Goal: Navigation & Orientation: Find specific page/section

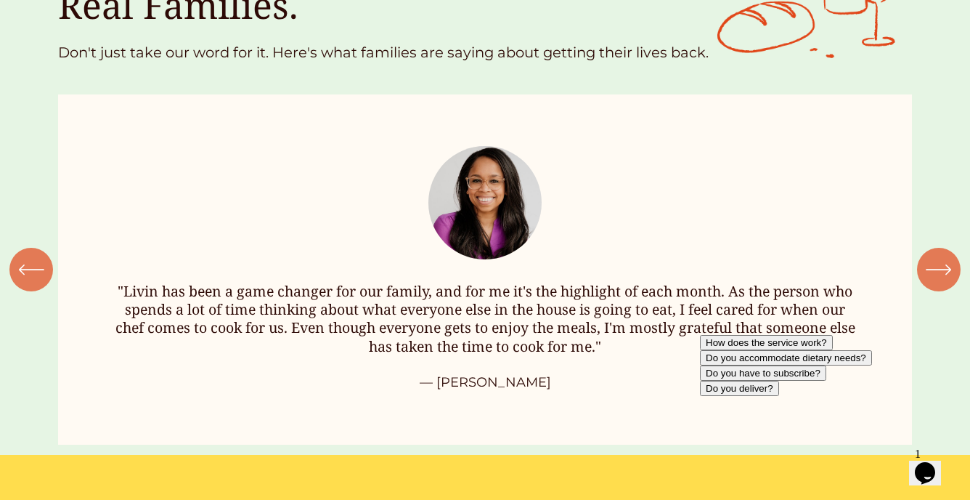
scroll to position [1636, 0]
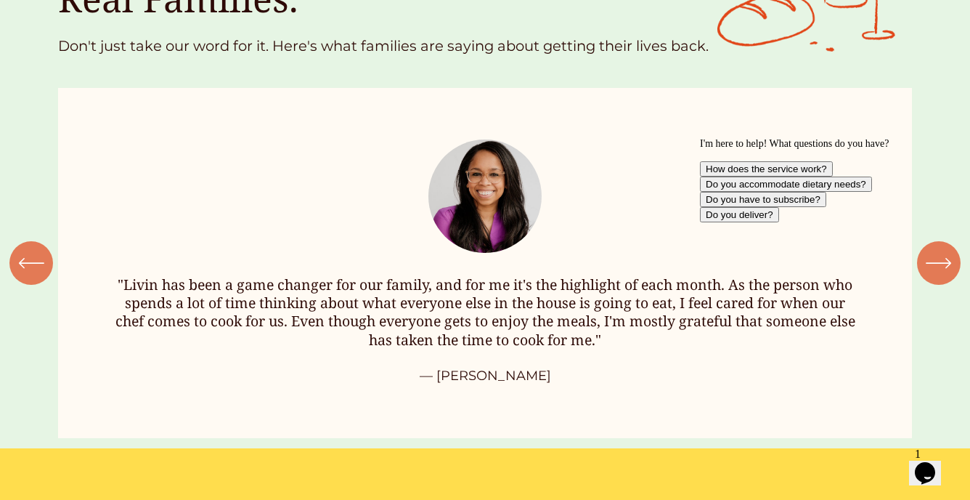
click at [700, 138] on icon "Chat attention grabber" at bounding box center [700, 138] width 0 height 0
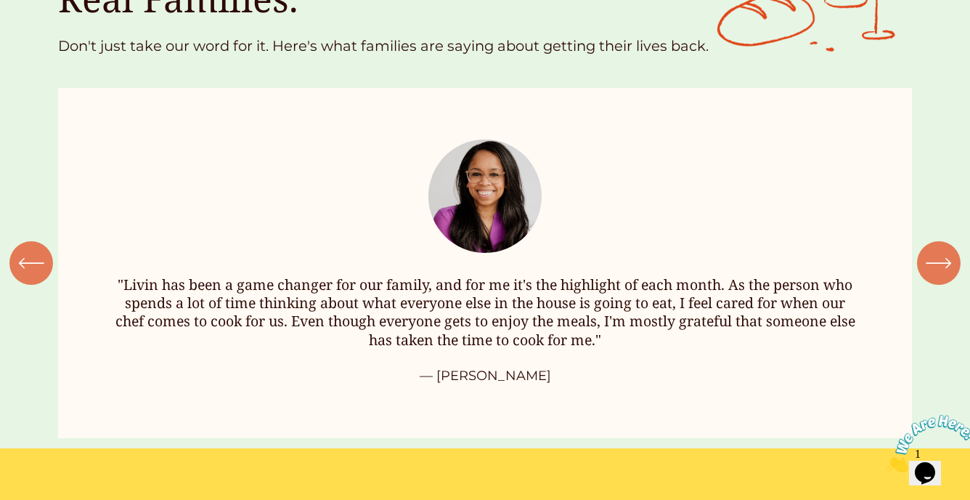
click at [946, 269] on icon "\a \a \a Next\a \a" at bounding box center [939, 263] width 26 height 26
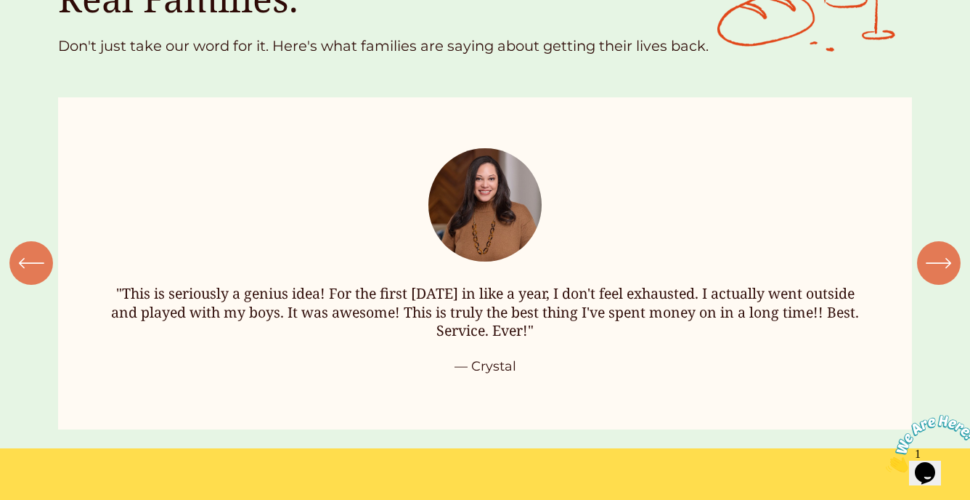
click at [946, 269] on icon "\a \a \a Next\a \a" at bounding box center [939, 263] width 26 height 26
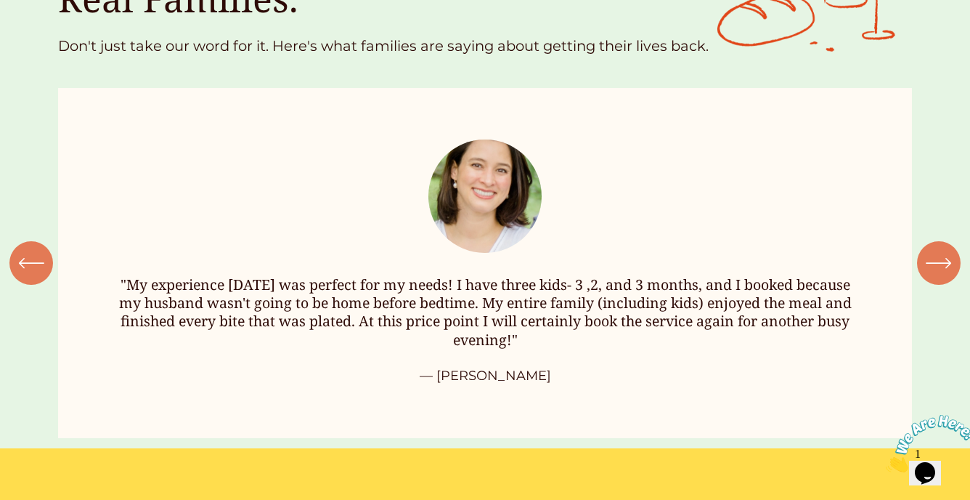
click at [946, 269] on icon "\a \a \a Next\a \a" at bounding box center [939, 263] width 26 height 26
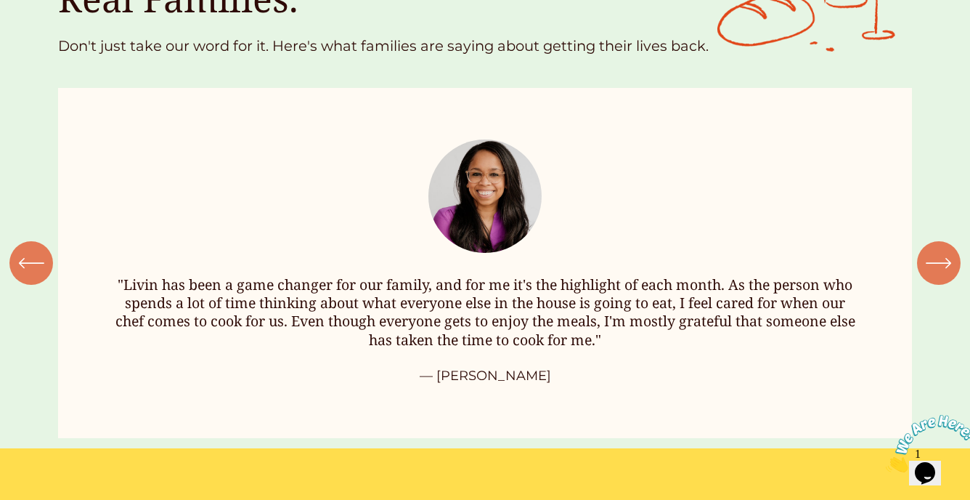
click at [946, 269] on icon "\a \a \a Next\a \a" at bounding box center [939, 263] width 26 height 26
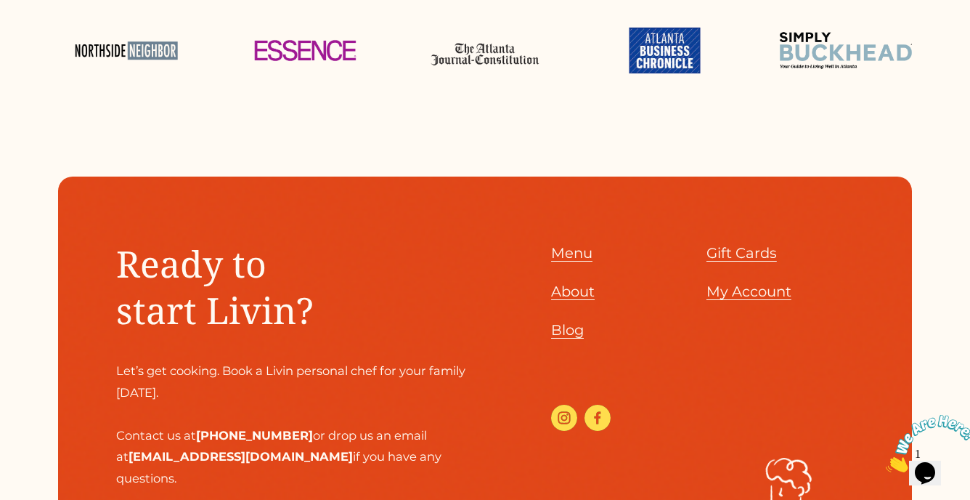
scroll to position [3249, 0]
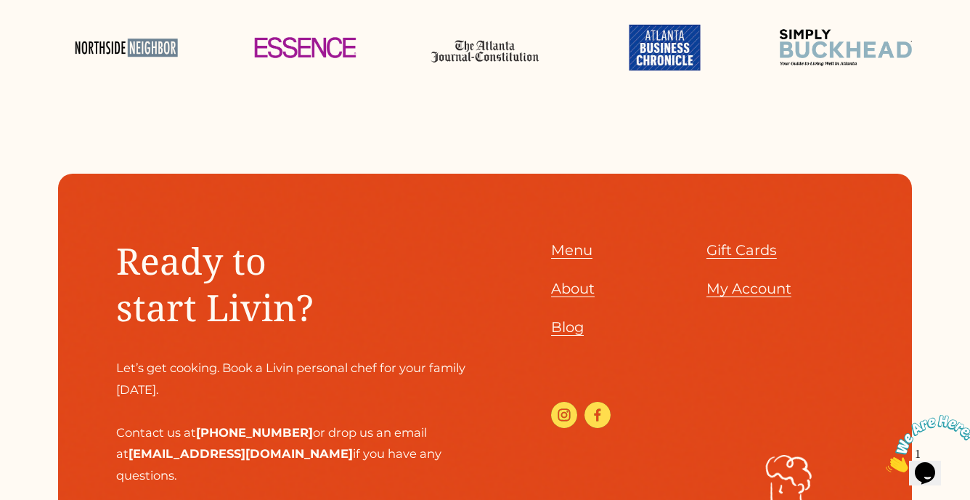
click at [571, 294] on span "About" at bounding box center [573, 288] width 44 height 17
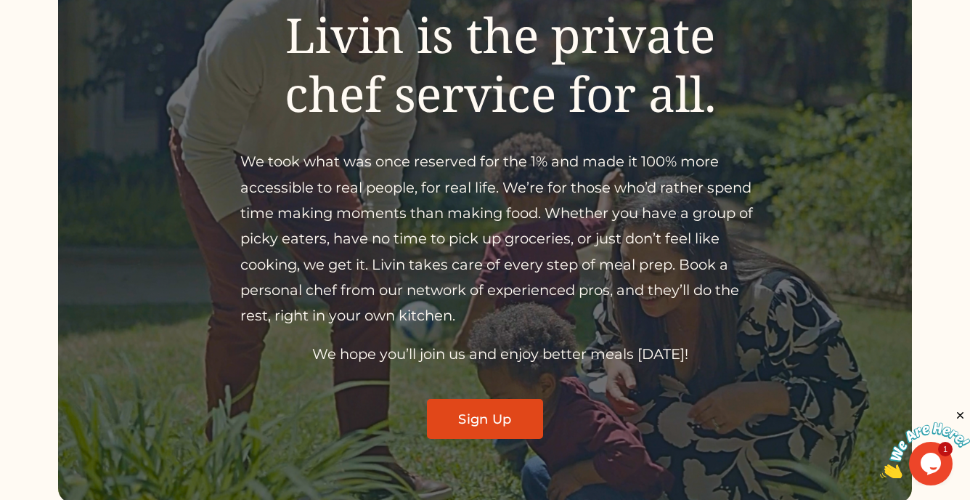
scroll to position [37, 0]
